Goal: Task Accomplishment & Management: Manage account settings

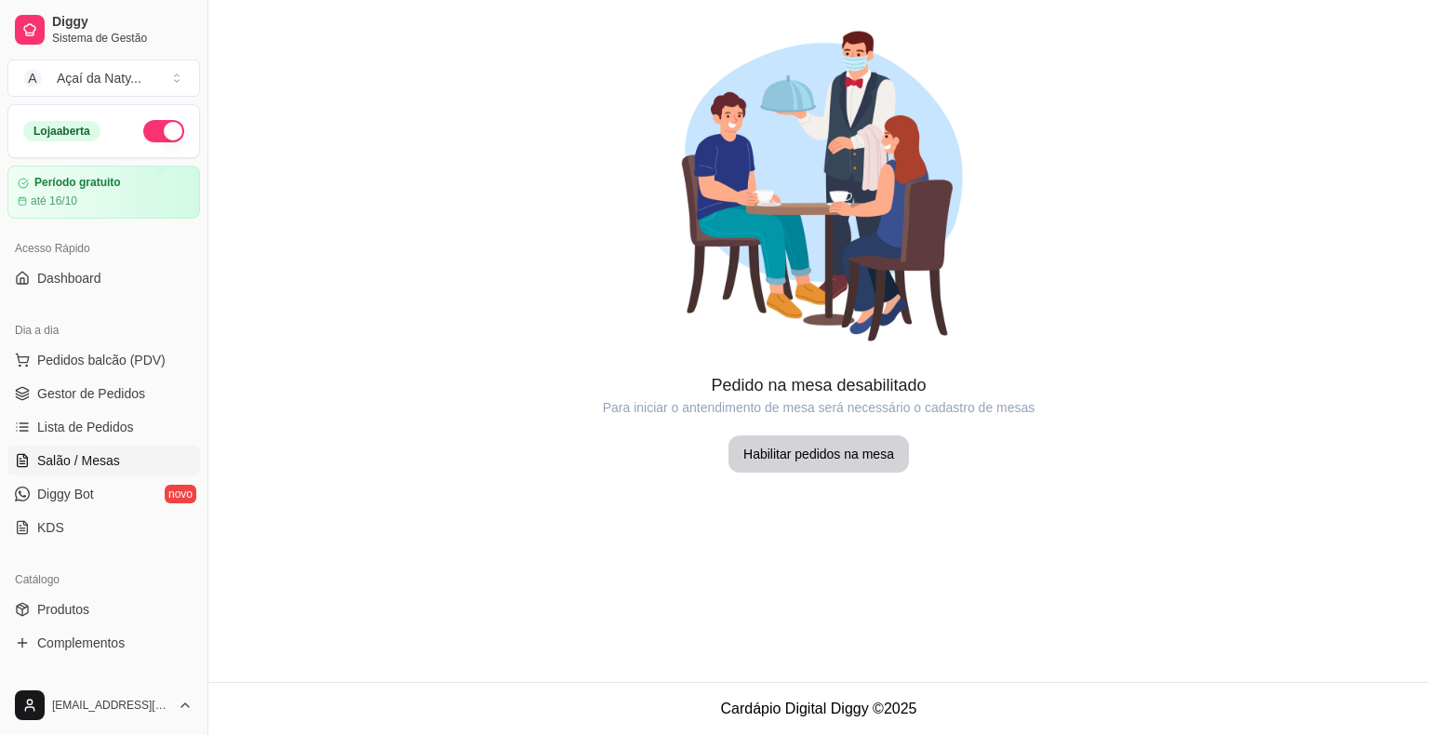
click at [111, 642] on span "Complementos" at bounding box center [80, 643] width 87 height 19
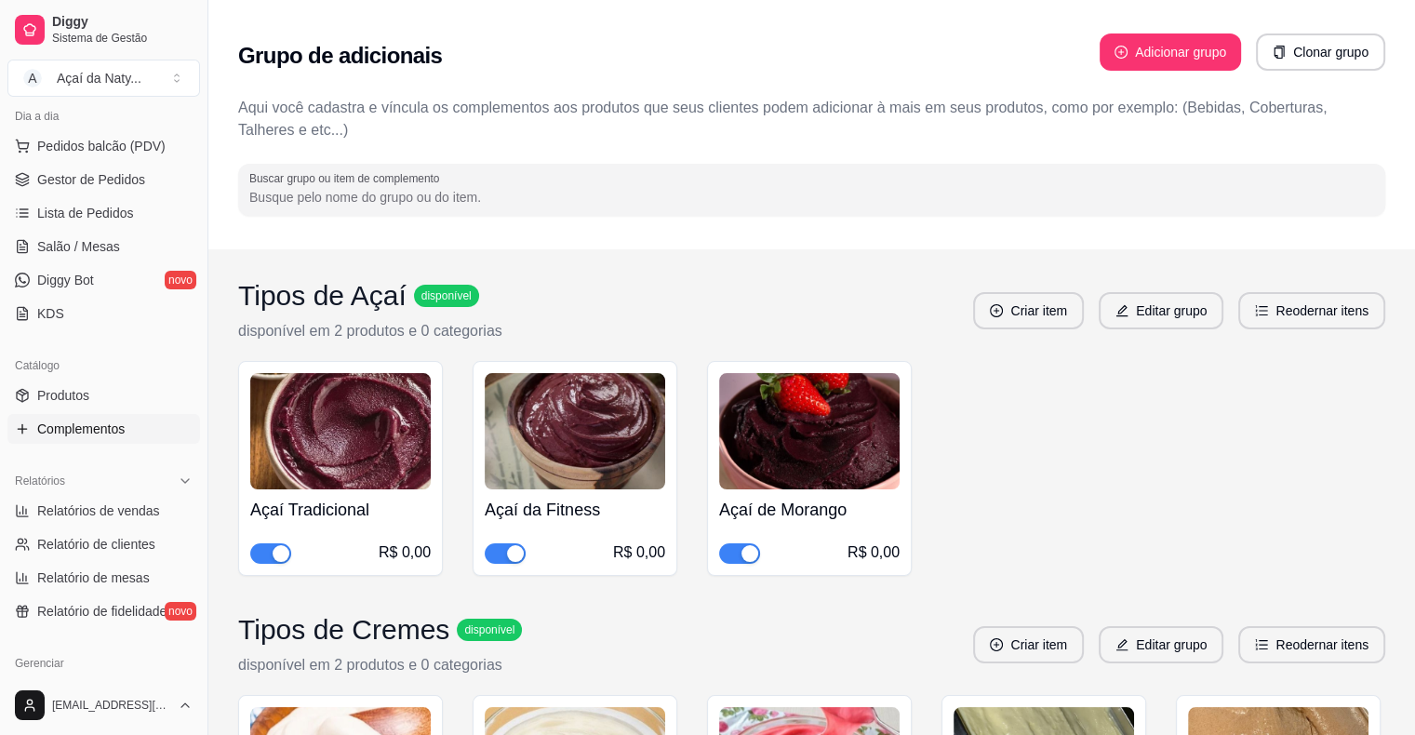
scroll to position [261, 0]
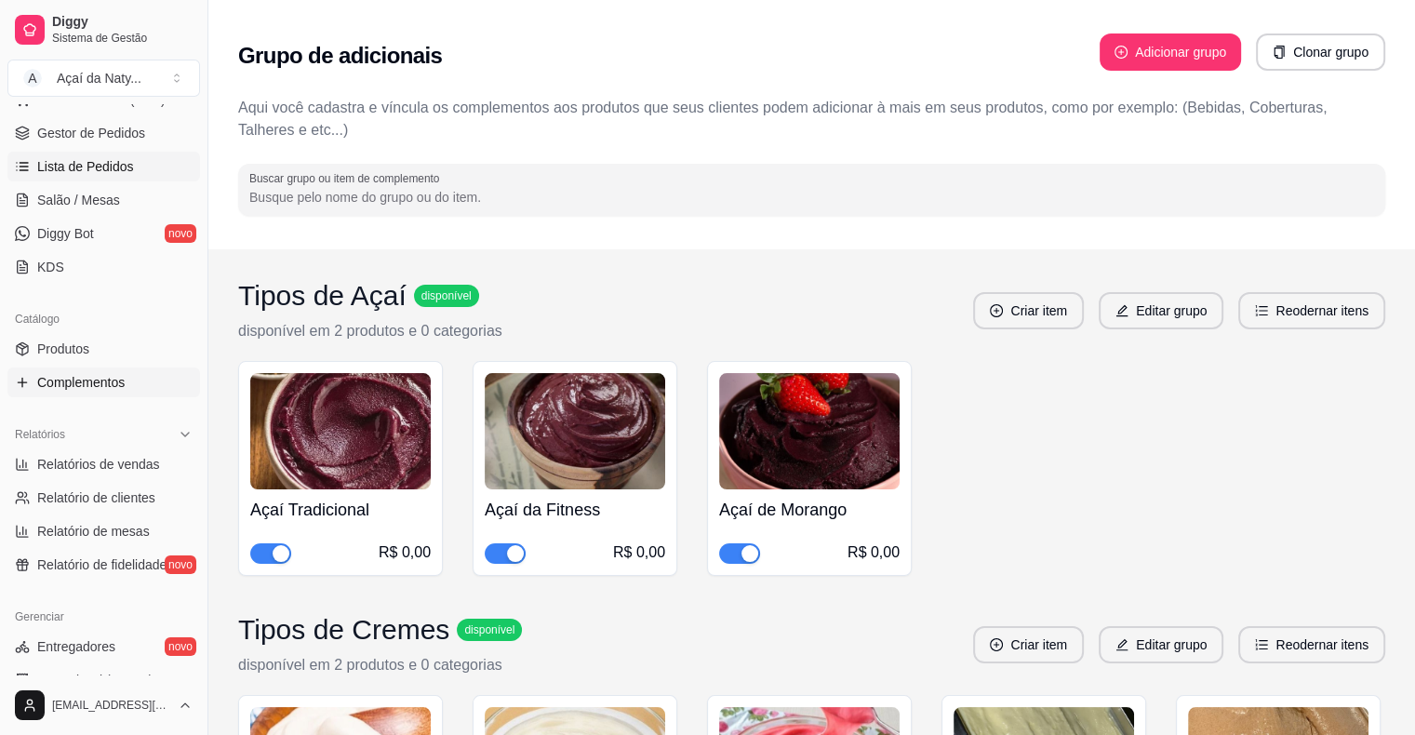
click at [93, 166] on span "Lista de Pedidos" at bounding box center [85, 166] width 97 height 19
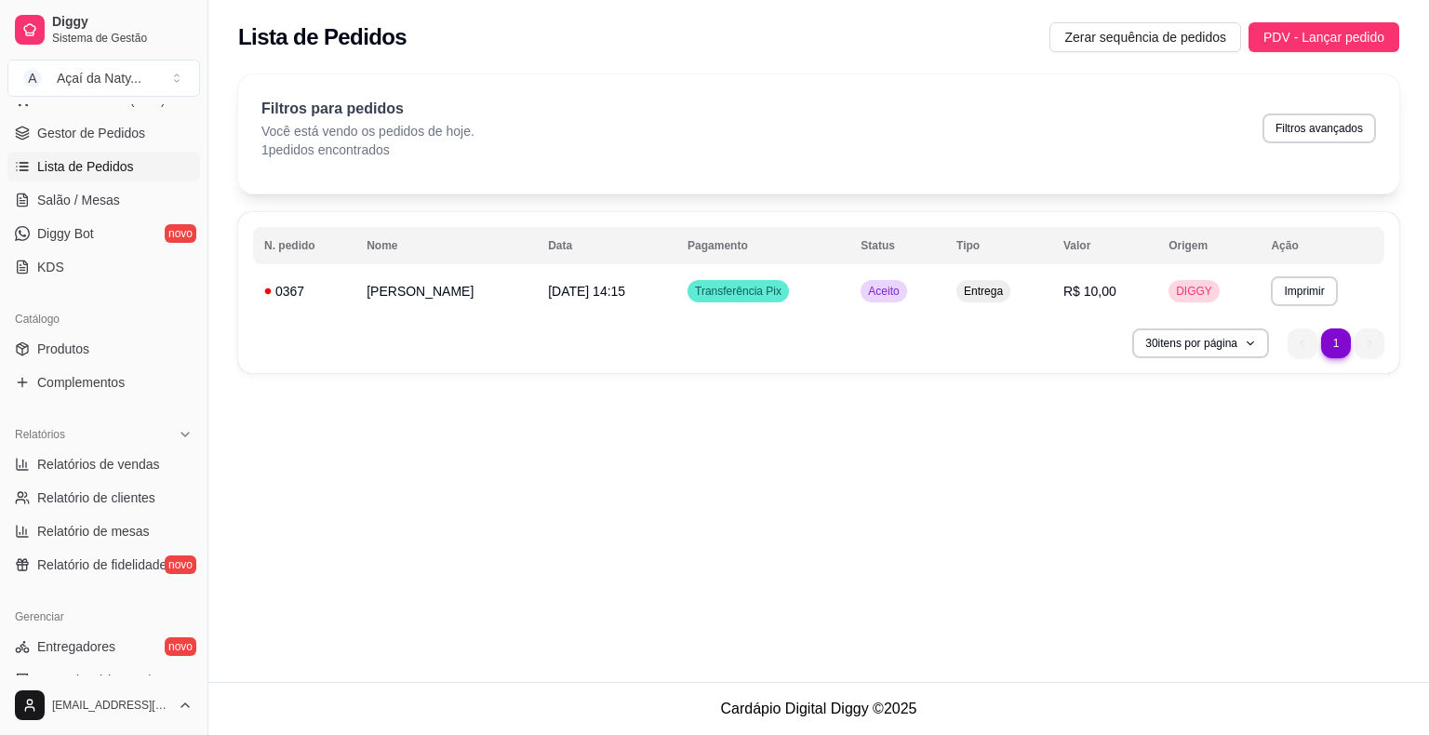
click at [849, 601] on div "**********" at bounding box center [818, 341] width 1221 height 682
click at [115, 194] on span "Salão / Mesas" at bounding box center [78, 200] width 83 height 19
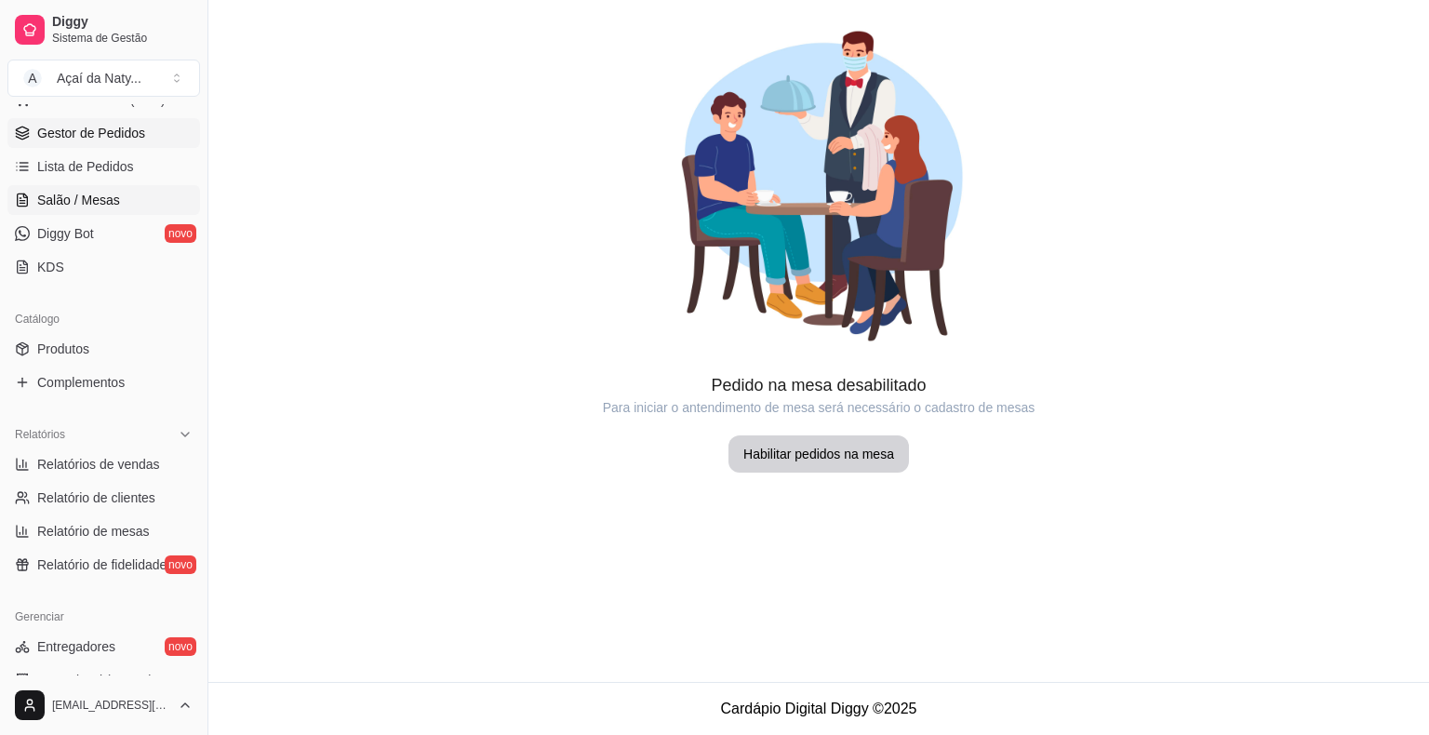
click at [105, 131] on span "Gestor de Pedidos" at bounding box center [91, 133] width 108 height 19
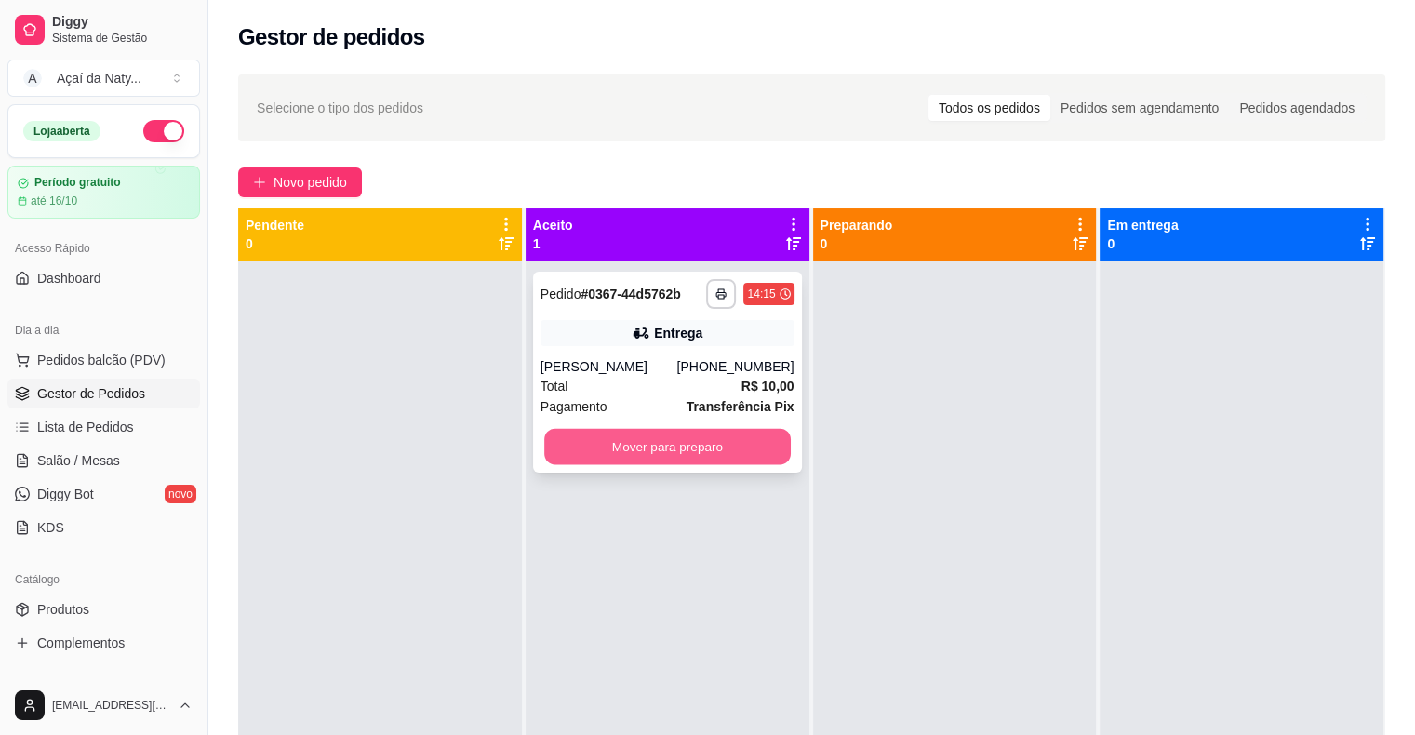
click at [711, 440] on button "Mover para preparo" at bounding box center [667, 447] width 247 height 36
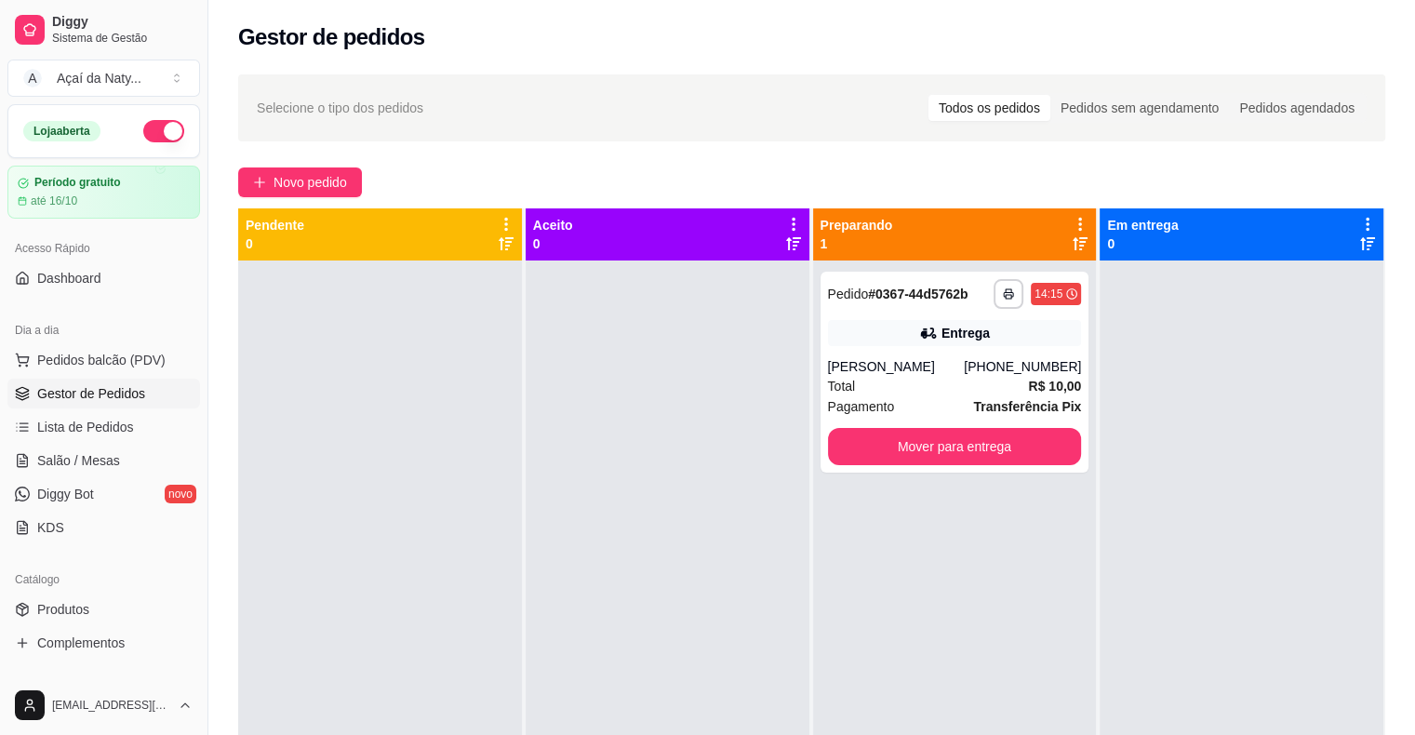
scroll to position [52, 0]
